Goal: Task Accomplishment & Management: Manage account settings

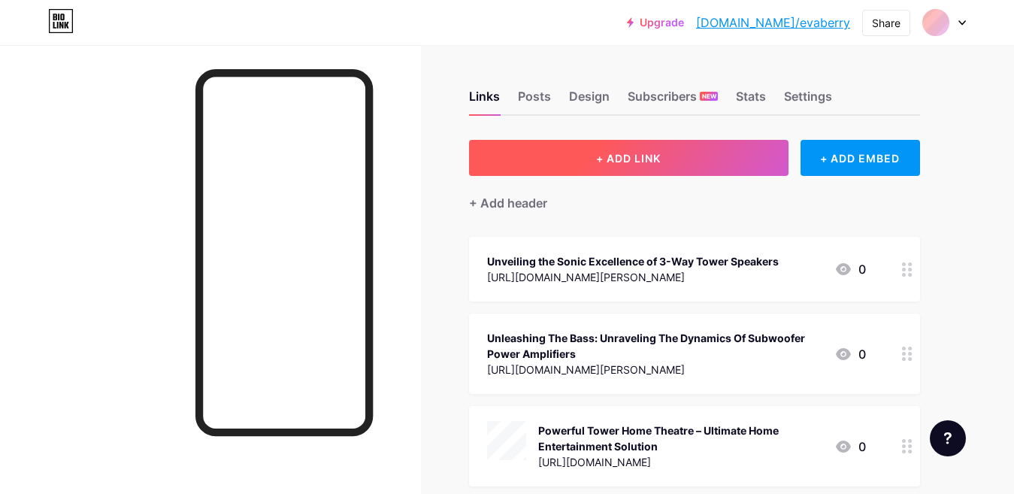
click at [584, 146] on button "+ ADD LINK" at bounding box center [628, 158] width 319 height 36
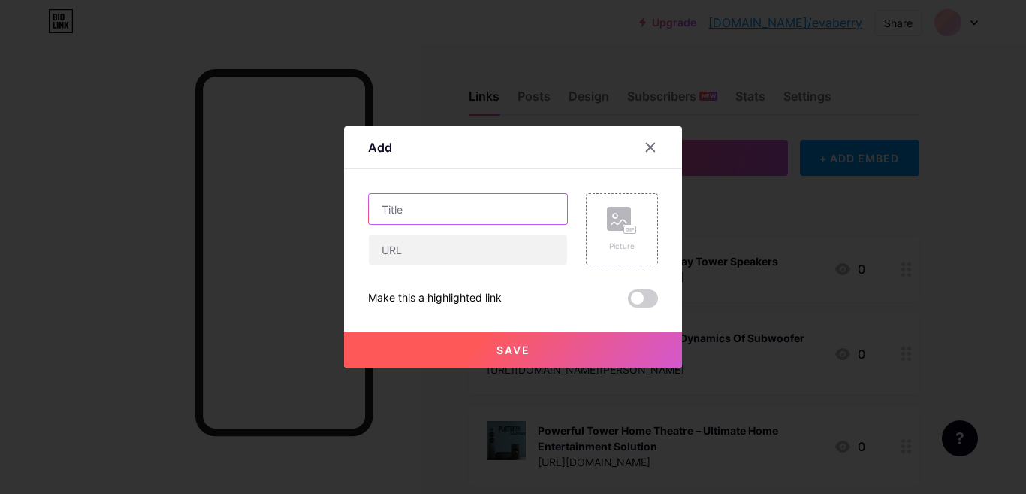
click at [419, 210] on input "text" at bounding box center [468, 209] width 198 height 30
paste input "Integrated Stereo Amplifier – Redefining Home Audio"
type input "Integrated Stereo Amplifier – Redefining Home Audio"
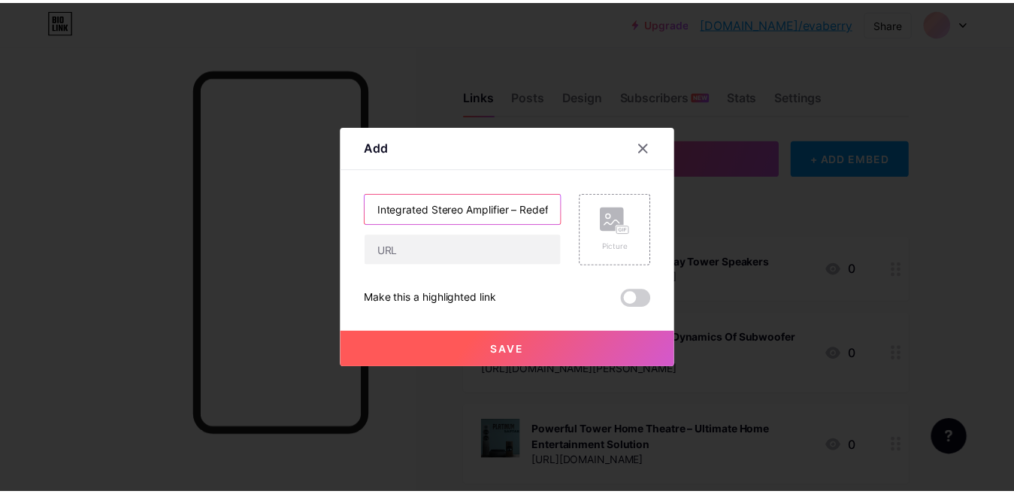
scroll to position [0, 74]
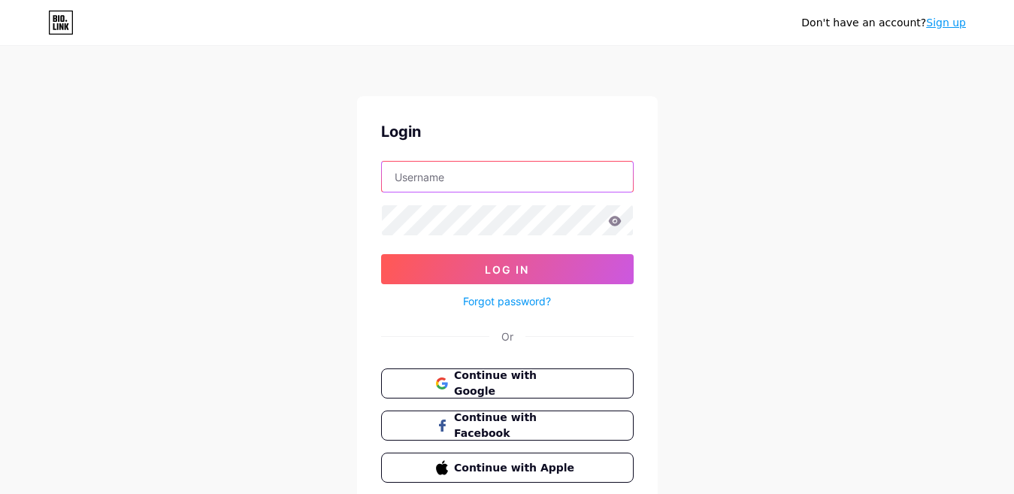
type input "[EMAIL_ADDRESS][DOMAIN_NAME]"
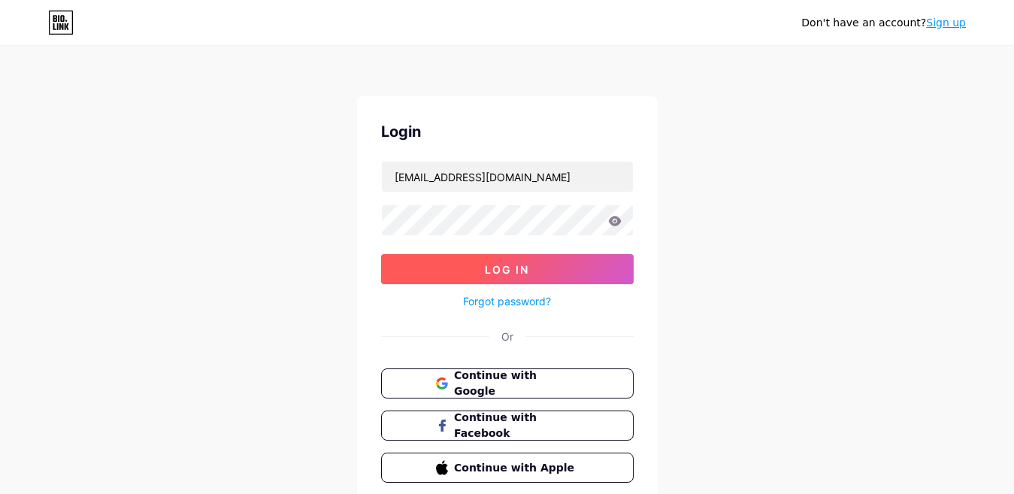
click at [473, 260] on button "Log In" at bounding box center [507, 269] width 252 height 30
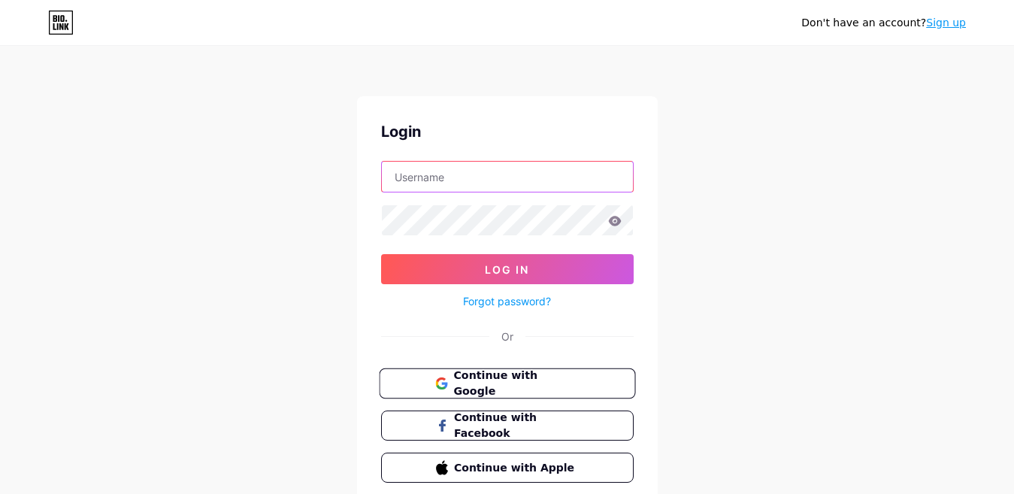
type input "[EMAIL_ADDRESS][DOMAIN_NAME]"
click at [538, 380] on span "Continue with Google" at bounding box center [515, 383] width 125 height 32
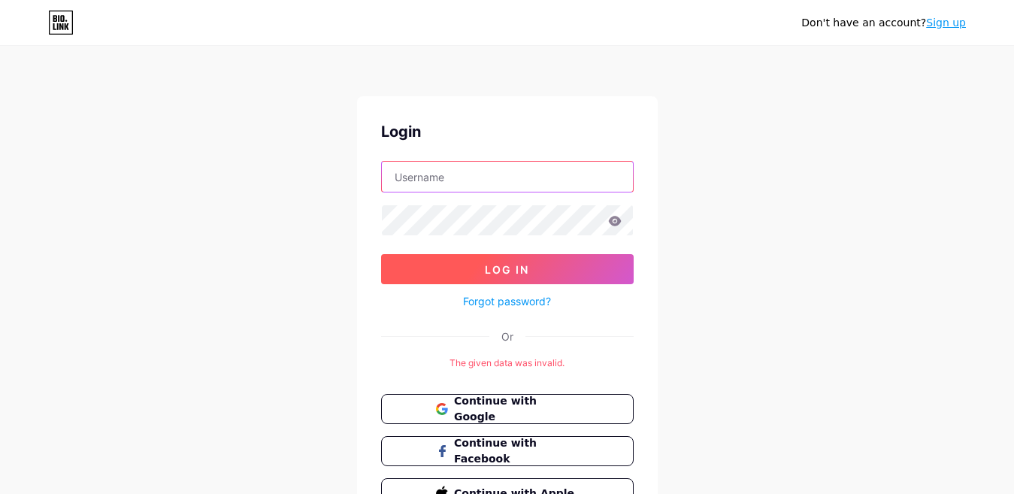
type input "[EMAIL_ADDRESS][DOMAIN_NAME]"
click at [448, 270] on button "Log In" at bounding box center [507, 269] width 252 height 30
